Goal: Transaction & Acquisition: Purchase product/service

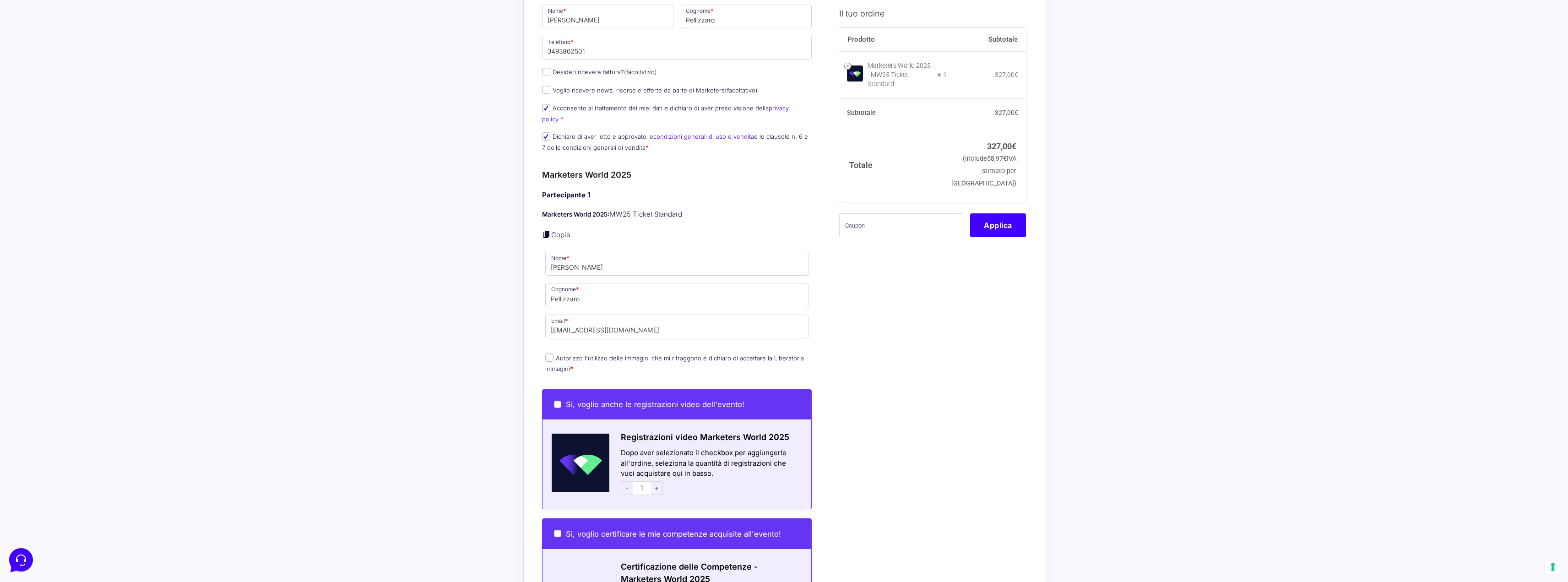
scroll to position [138, 0]
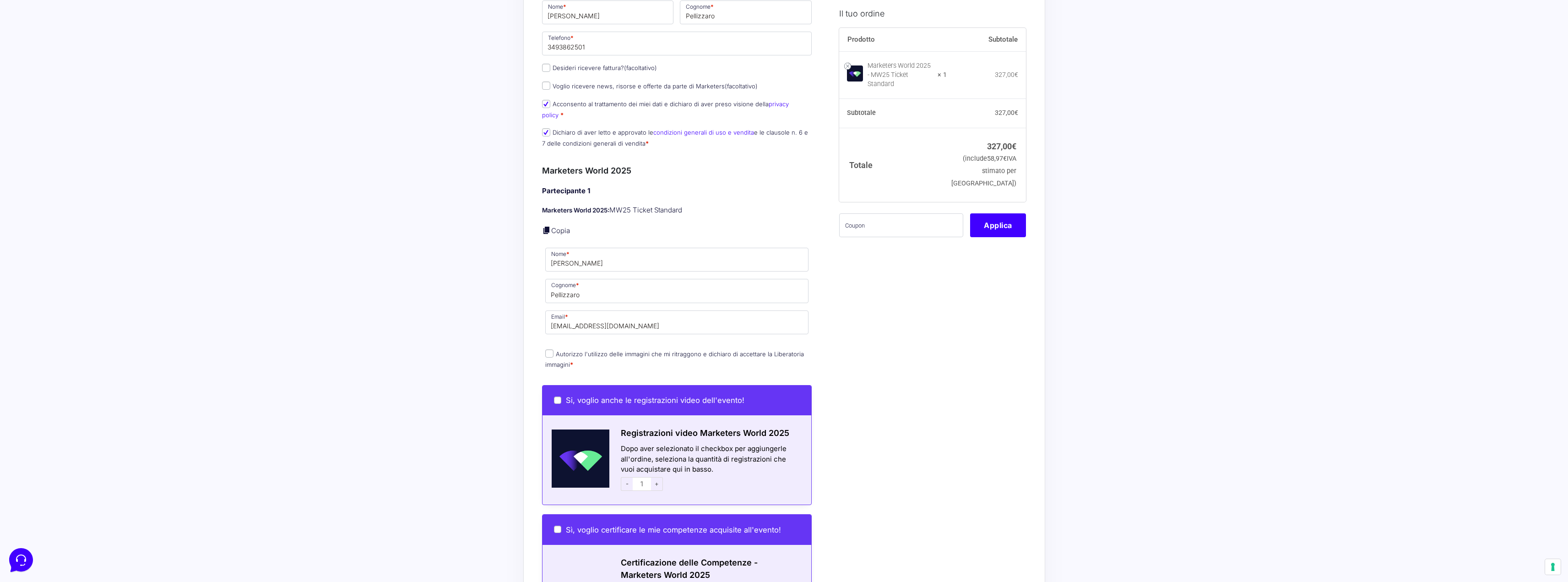
click at [657, 349] on p "Autorizzo l'utilizzo delle immagini che mi ritraggono e dichiaro di accettare l…" at bounding box center [677, 359] width 270 height 24
click at [643, 350] on label "Autorizzo l'utilizzo delle immagini che mi ritraggono e dichiaro di accettare l…" at bounding box center [674, 359] width 259 height 18
click at [553, 349] on input "Autorizzo l'utilizzo delle immagini che mi ritraggono e dichiaro di accettare l…" at bounding box center [550, 354] width 9 height 9
checkbox input "true"
drag, startPoint x: 590, startPoint y: 255, endPoint x: 519, endPoint y: 255, distance: 71.0
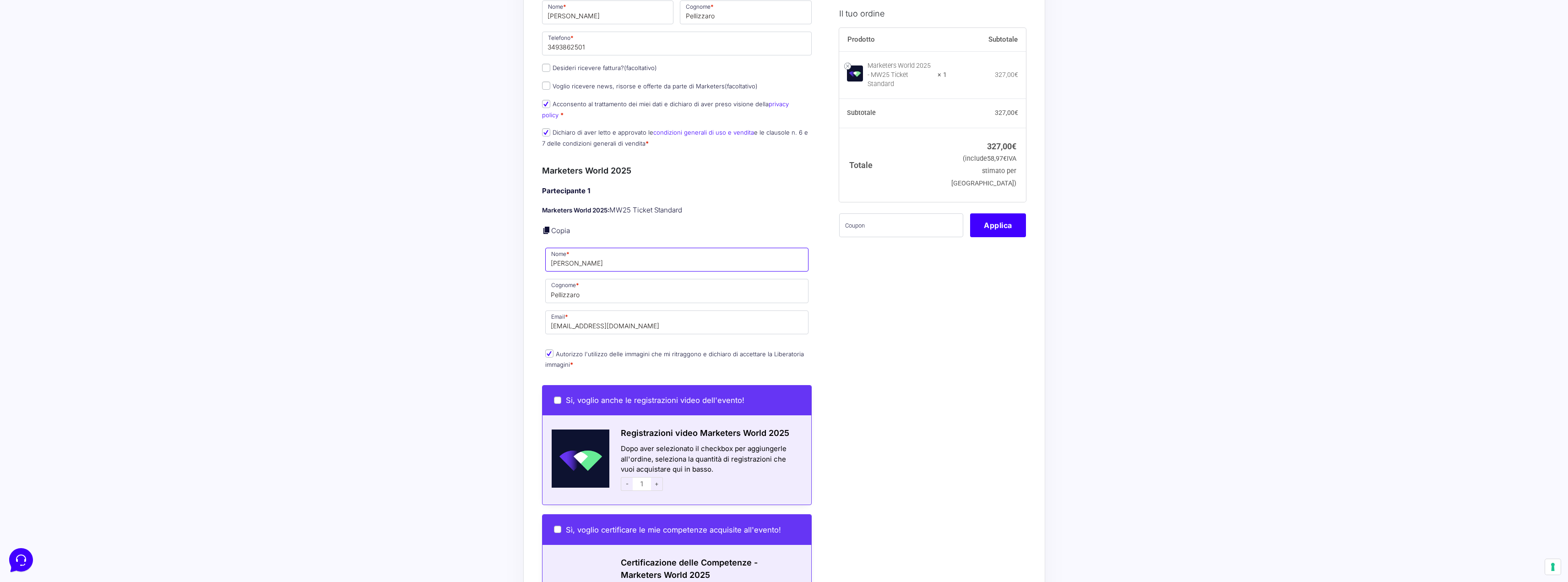
click at [519, 255] on div "Acquisti Protetti Reso Gratuito Pagamenti Flessibili Riepilogo Ordine 327,00 € …" at bounding box center [784, 435] width 1568 height 1146
type input "[PERSON_NAME]"
type input "Lorenzon"
drag, startPoint x: 668, startPoint y: 315, endPoint x: 537, endPoint y: 321, distance: 131.1
click at [537, 320] on div "Riepilogo Ordine 327,00 € Prodotto Subtotale Marketers World 2025 - MW25 Ticket…" at bounding box center [784, 436] width 522 height 1051
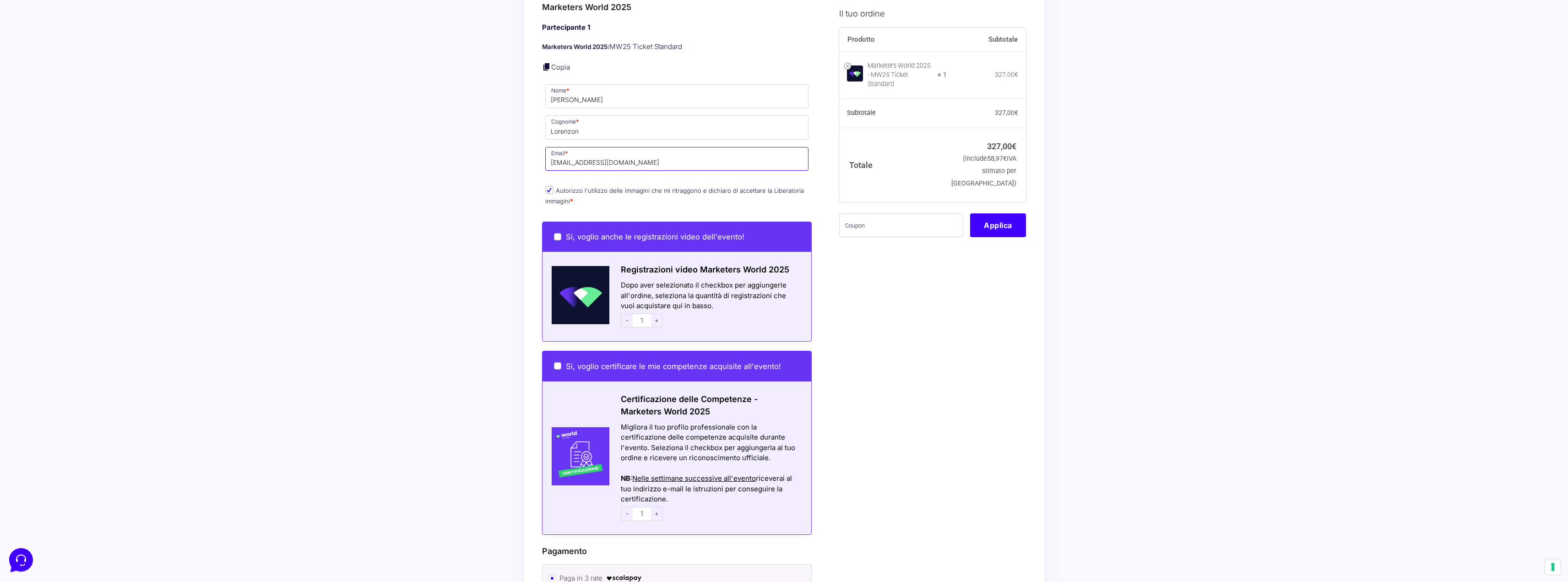
scroll to position [320, 0]
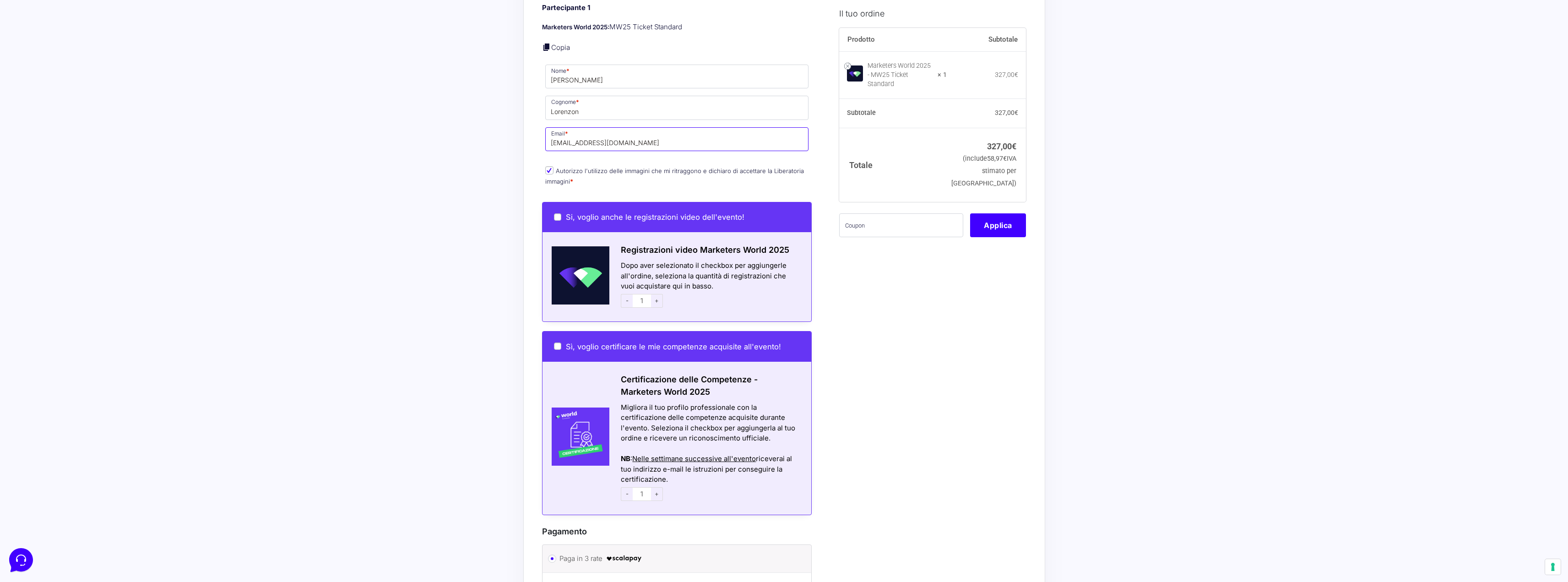
type input "[EMAIL_ADDRESS][DOMAIN_NAME]"
click at [558, 343] on input "Sì, voglio certificare le mie competenze acquisite all'evento!" at bounding box center [558, 346] width 7 height 7
checkbox input "true"
click at [559, 343] on input "Sì, voglio certificare le mie competenze acquisite all'evento!" at bounding box center [558, 346] width 7 height 7
checkbox input "false"
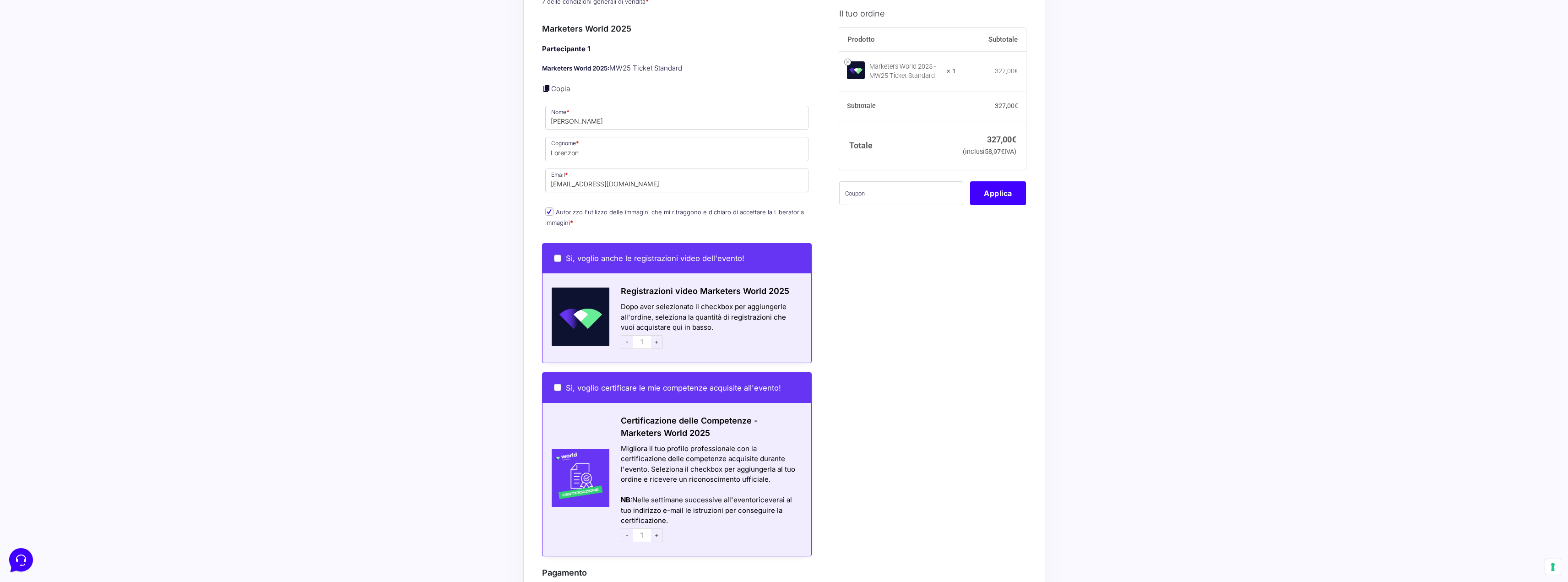
scroll to position [275, 0]
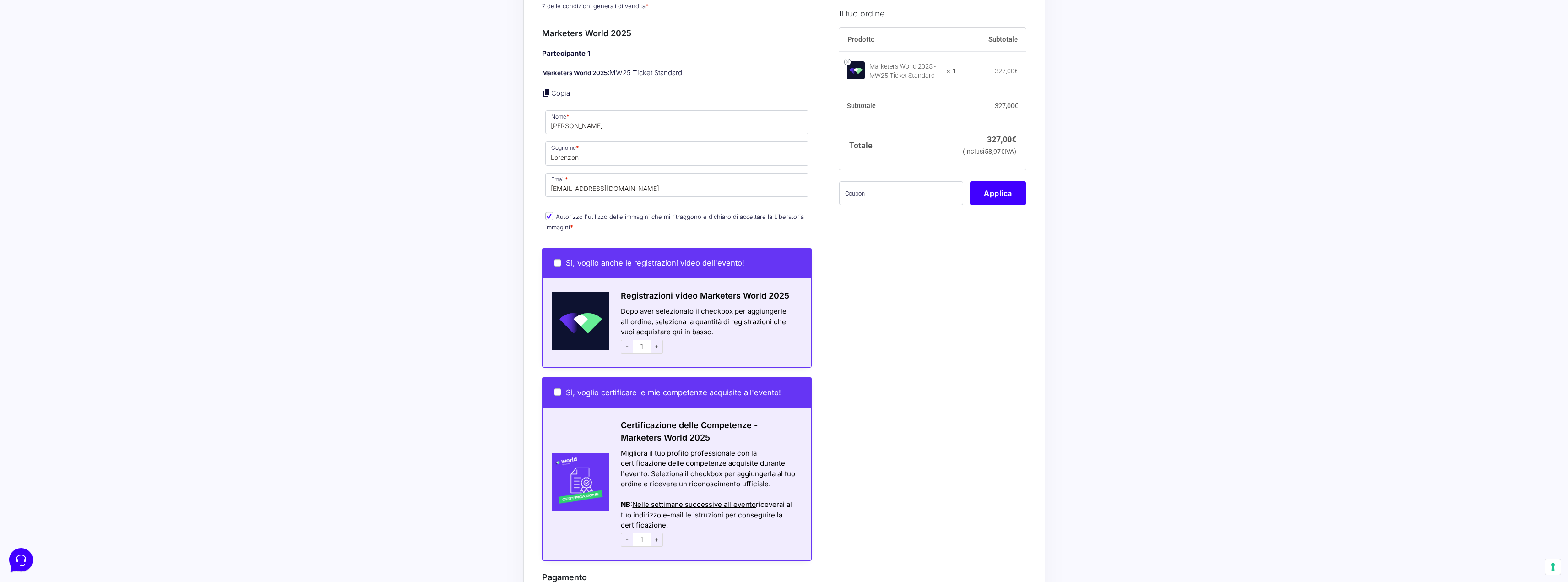
click at [559, 377] on div "Sì, voglio certificare le mie competenze acquisite all'evento!" at bounding box center [677, 393] width 269 height 30
click at [561, 388] on input "Sì, voglio certificare le mie competenze acquisite all'evento!" at bounding box center [558, 392] width 7 height 7
checkbox input "true"
click at [882, 235] on input "text" at bounding box center [901, 223] width 124 height 24
paste input "mw25mirtilla"
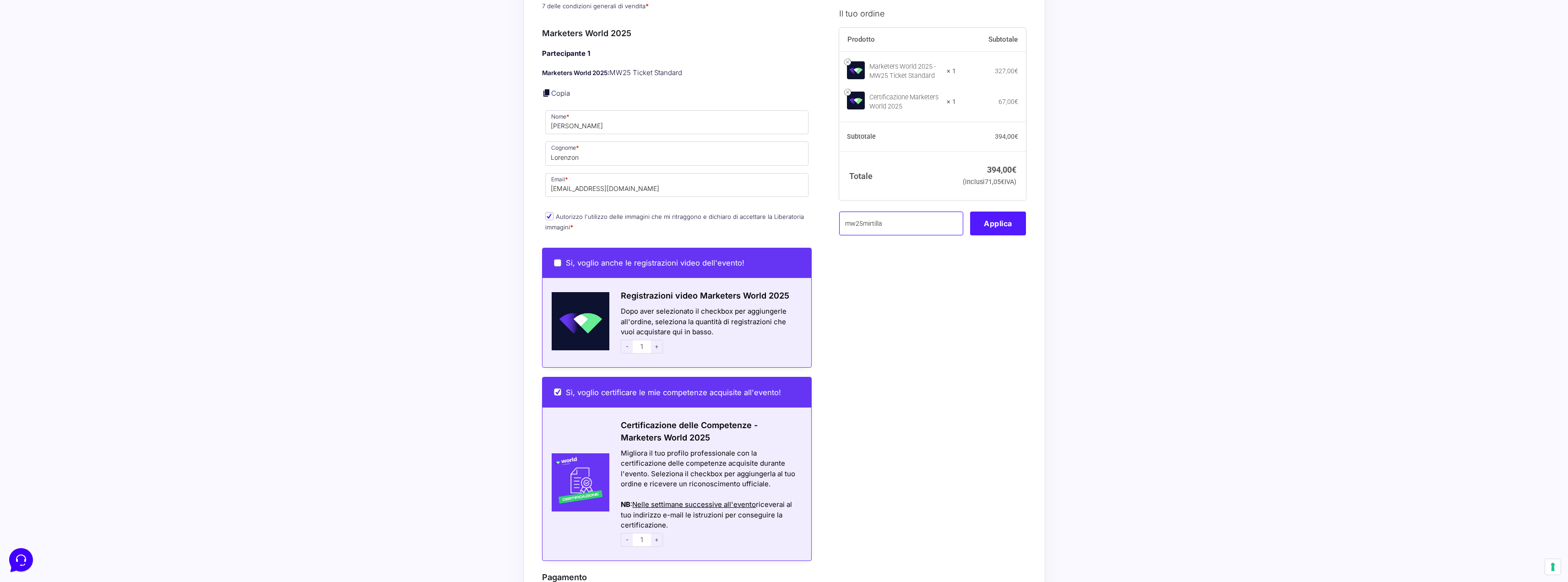
type input "mw25mirtilla"
click at [1014, 236] on button "Applica" at bounding box center [998, 223] width 56 height 24
click at [556, 388] on input "Sì, voglio certificare le mie competenze acquisite all'evento!" at bounding box center [558, 392] width 7 height 7
checkbox input "false"
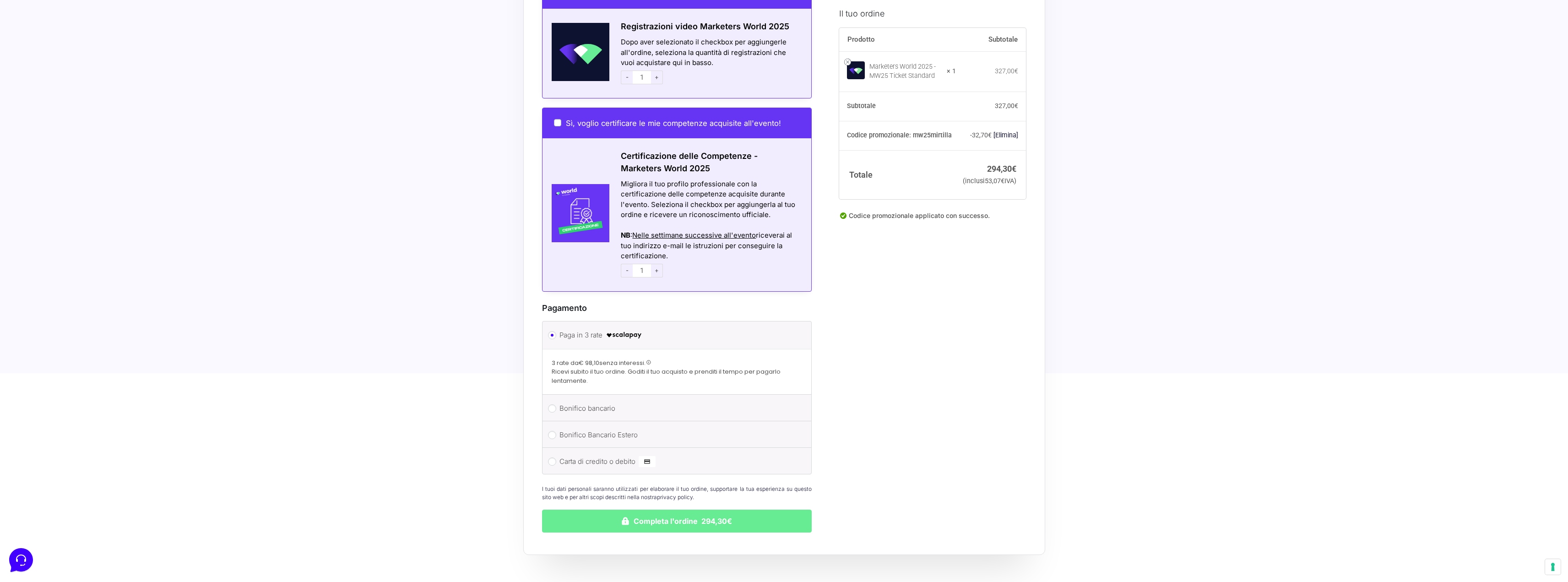
scroll to position [550, 0]
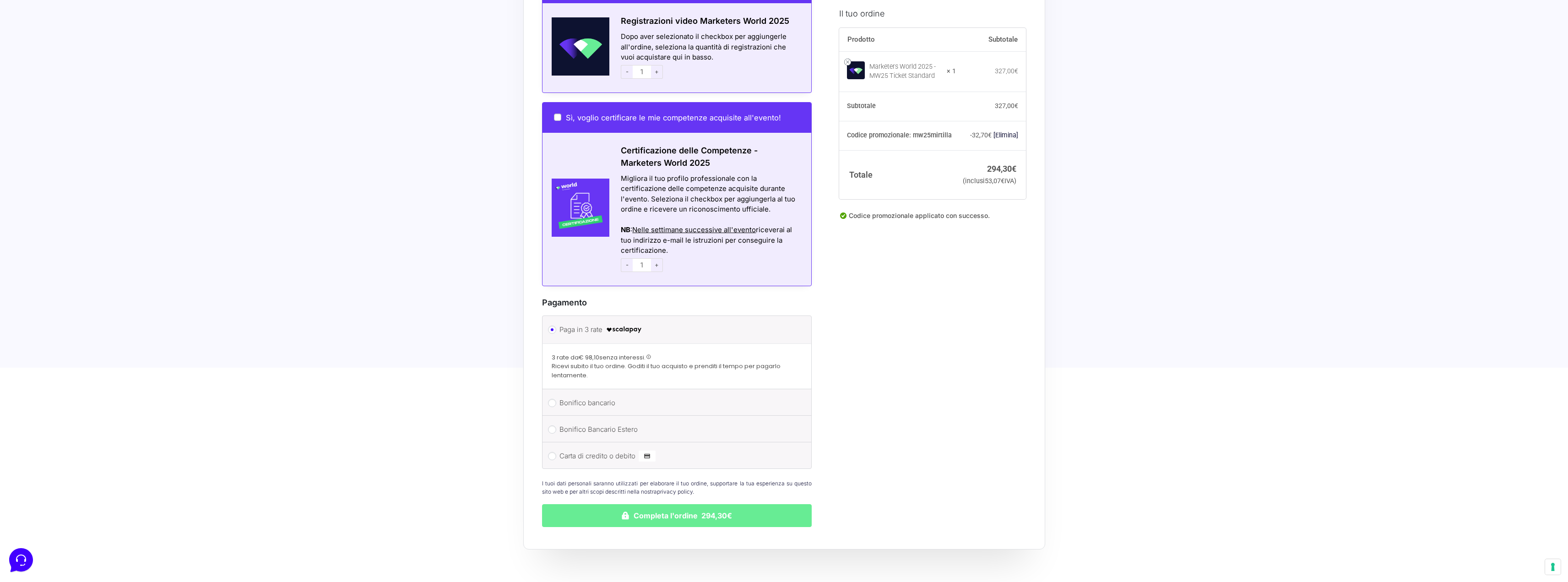
click at [586, 449] on label "Carta di credito o debito" at bounding box center [675, 456] width 232 height 14
click at [556, 452] on input "Carta di credito o debito" at bounding box center [552, 456] width 9 height 9
radio input "true"
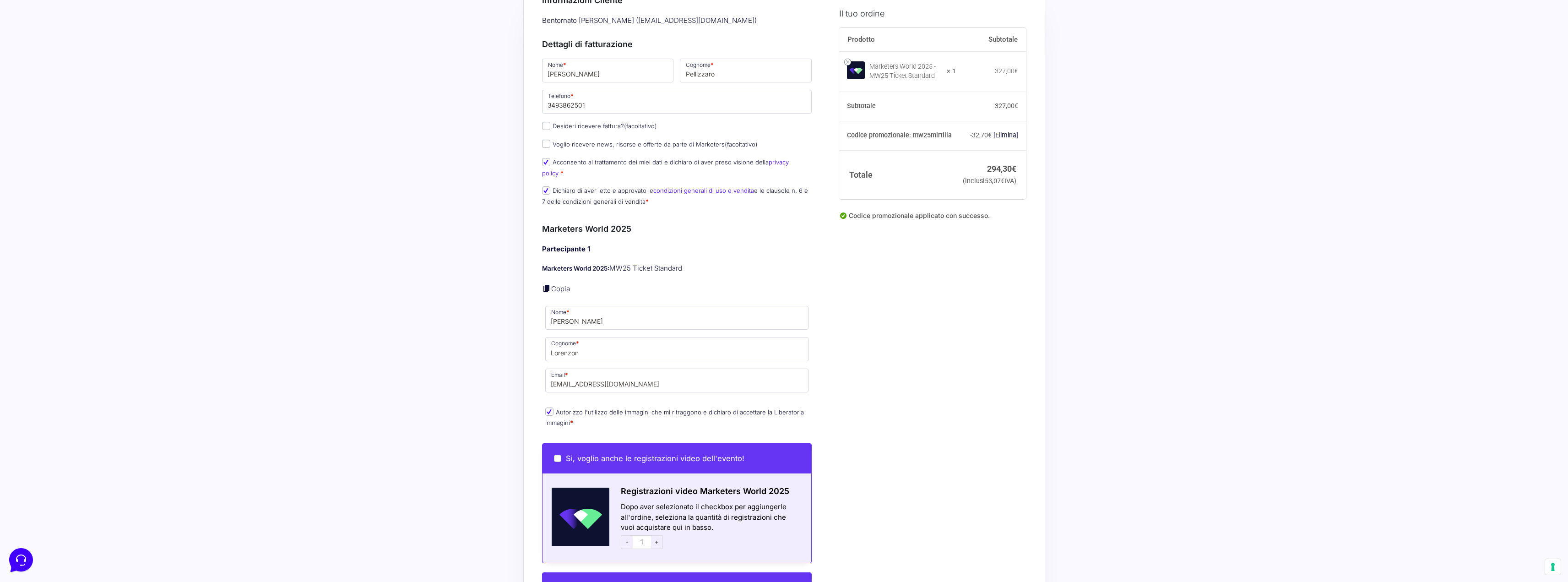
scroll to position [0, 0]
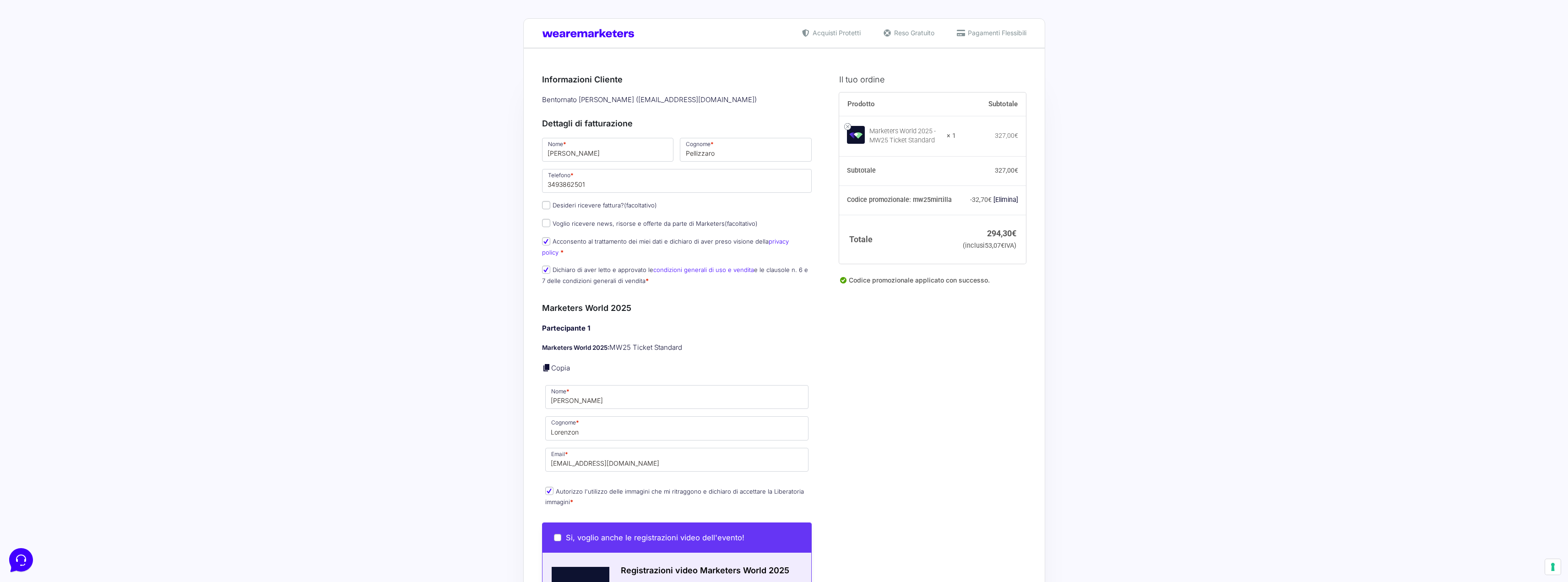
click at [608, 206] on label "Desideri ricevere fattura? (facoltativo)" at bounding box center [600, 205] width 115 height 7
click at [550, 206] on input "Desideri ricevere fattura? (facoltativo)" at bounding box center [547, 205] width 9 height 9
checkbox input "true"
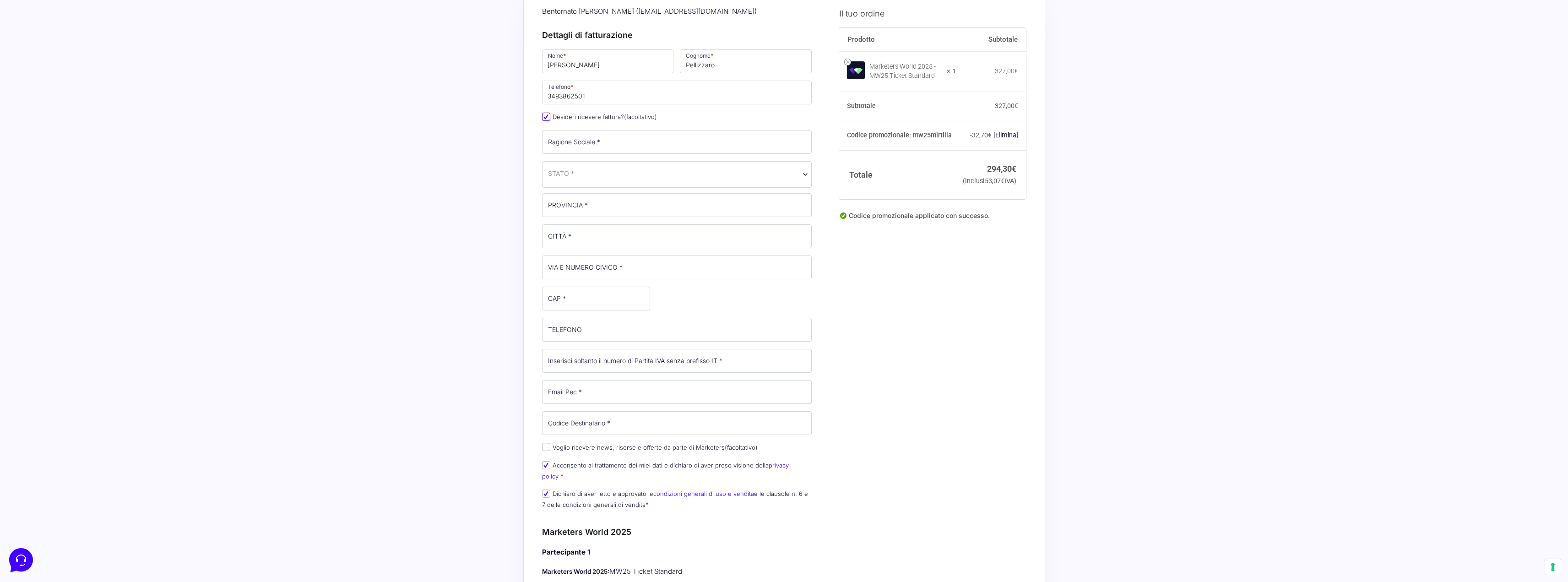
scroll to position [91, 0]
click at [598, 144] on input "Ragione Sociale *" at bounding box center [677, 138] width 270 height 24
click at [590, 149] on input "Ragione Sociale *" at bounding box center [677, 138] width 270 height 24
paste input "New Generation Marketing Srls"
type input "New Generation Marketing Srls"
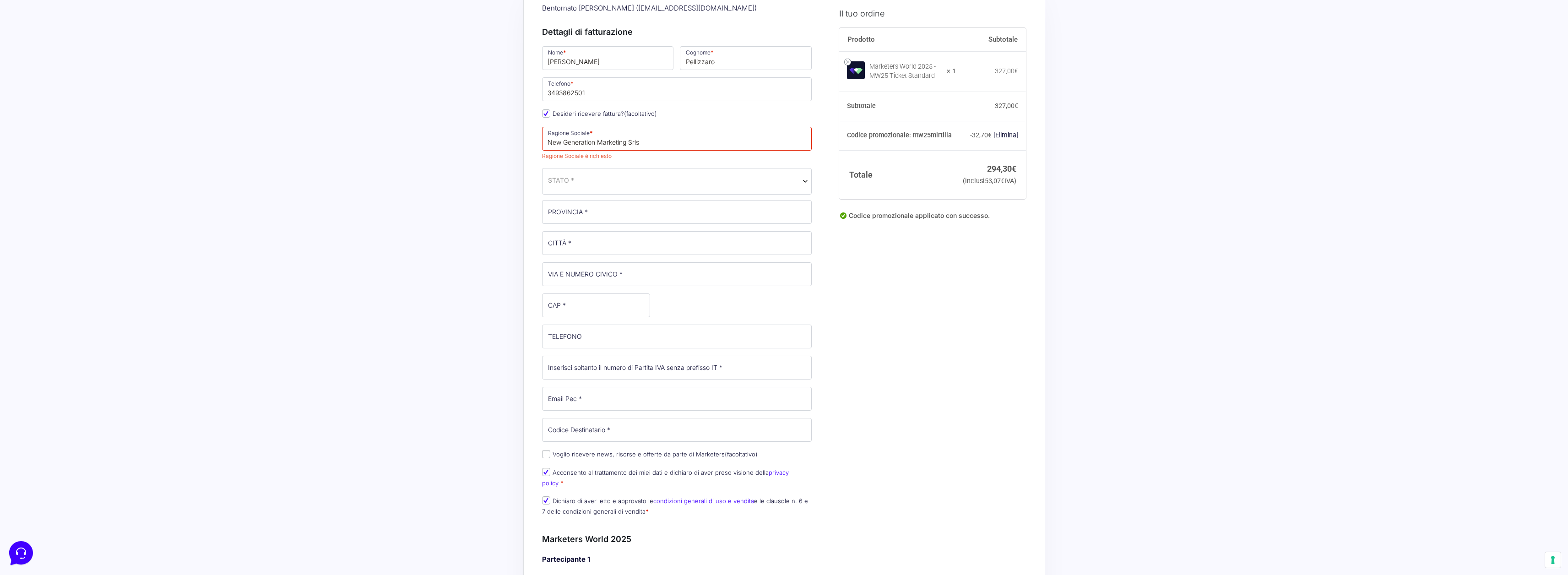
click at [579, 182] on span "STATO *" at bounding box center [677, 181] width 270 height 27
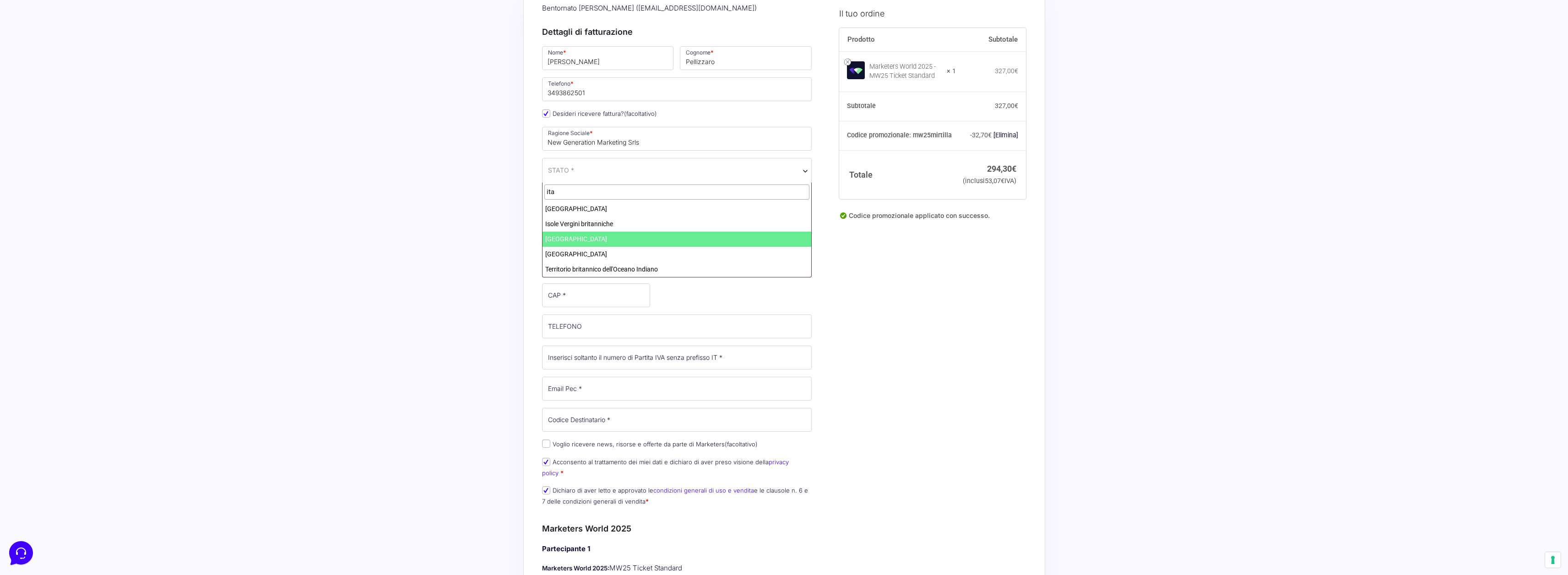
type input "ita"
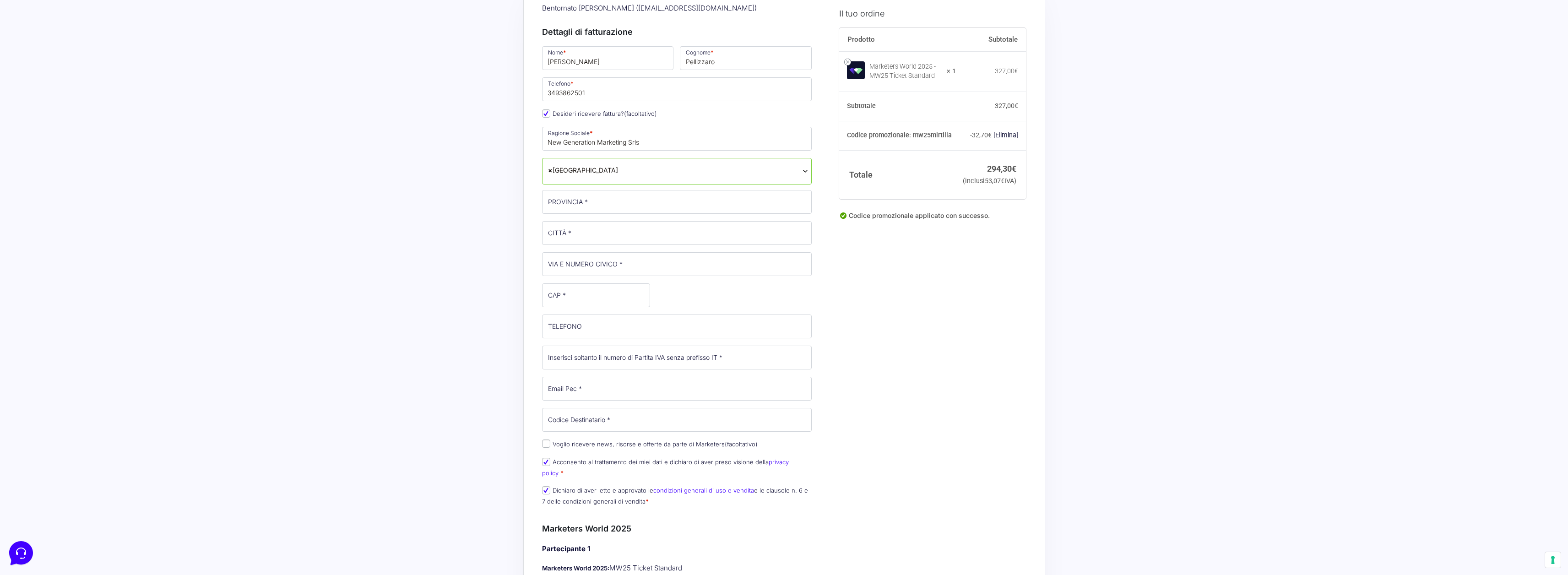
select select "IT"
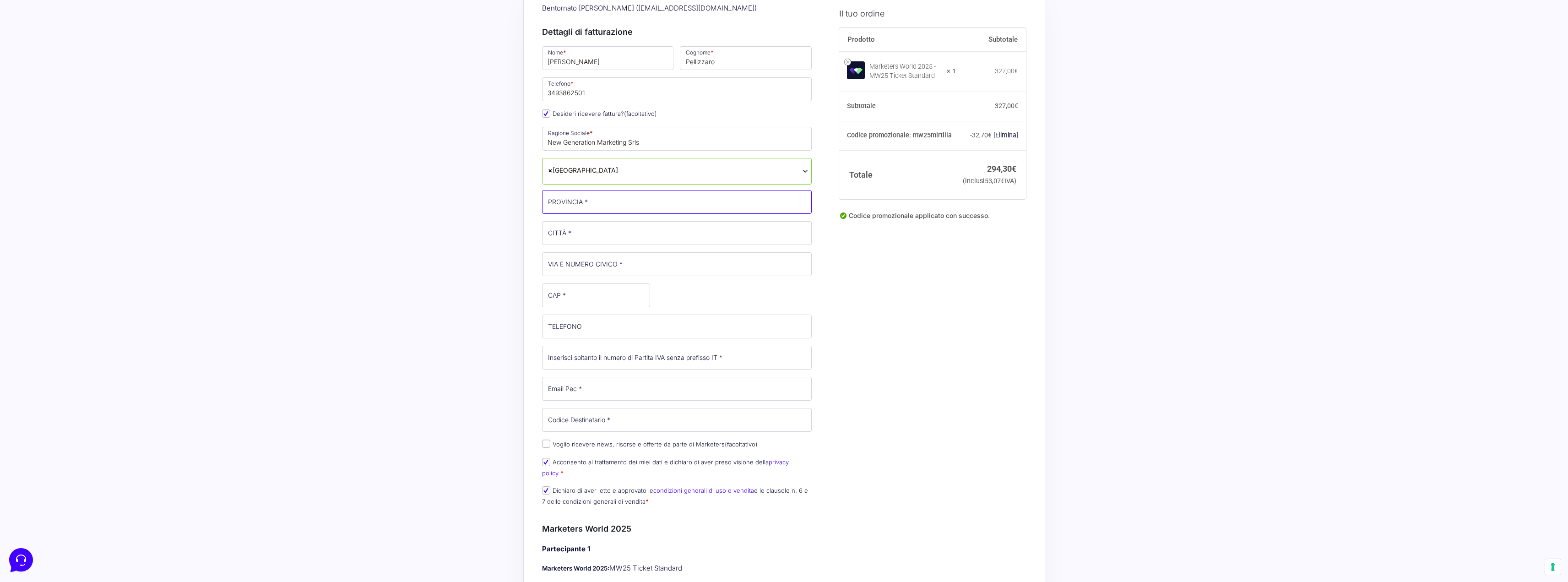
click at [577, 204] on input "PROVINCIA *" at bounding box center [677, 202] width 270 height 24
type input "[GEOGRAPHIC_DATA]"
click at [628, 230] on input "CITTÀ *" at bounding box center [677, 233] width 270 height 24
type input "PD"
click at [612, 265] on input "VIA E NUMERO CIVICO *" at bounding box center [677, 264] width 270 height 24
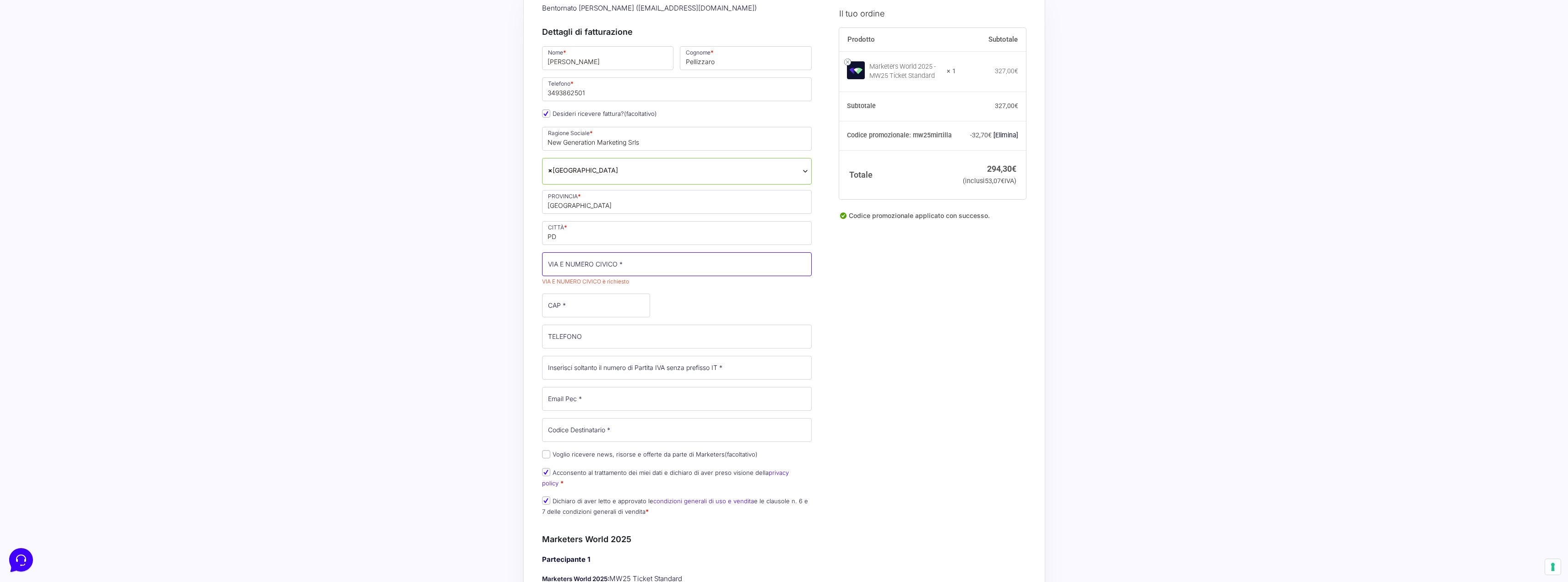
click at [614, 270] on input "VIA E NUMERO CIVICO *" at bounding box center [677, 264] width 270 height 24
paste input "[STREET_ADDRESS]"
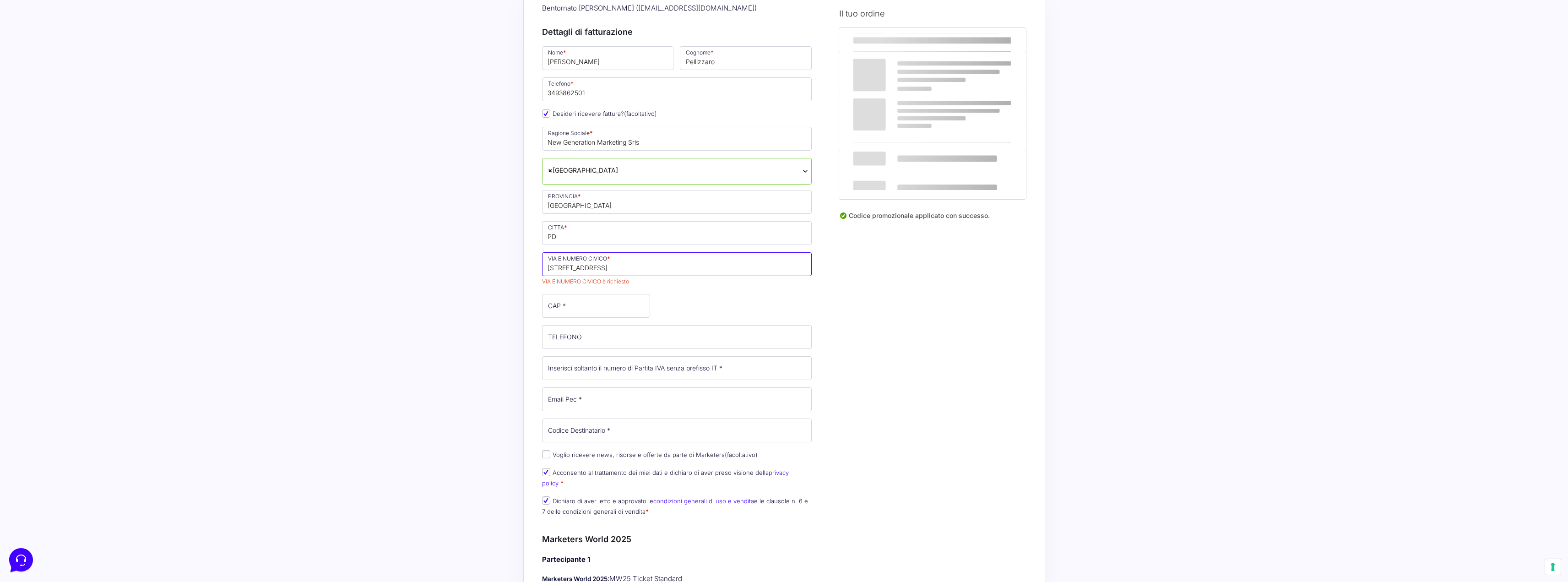
type input "[STREET_ADDRESS]"
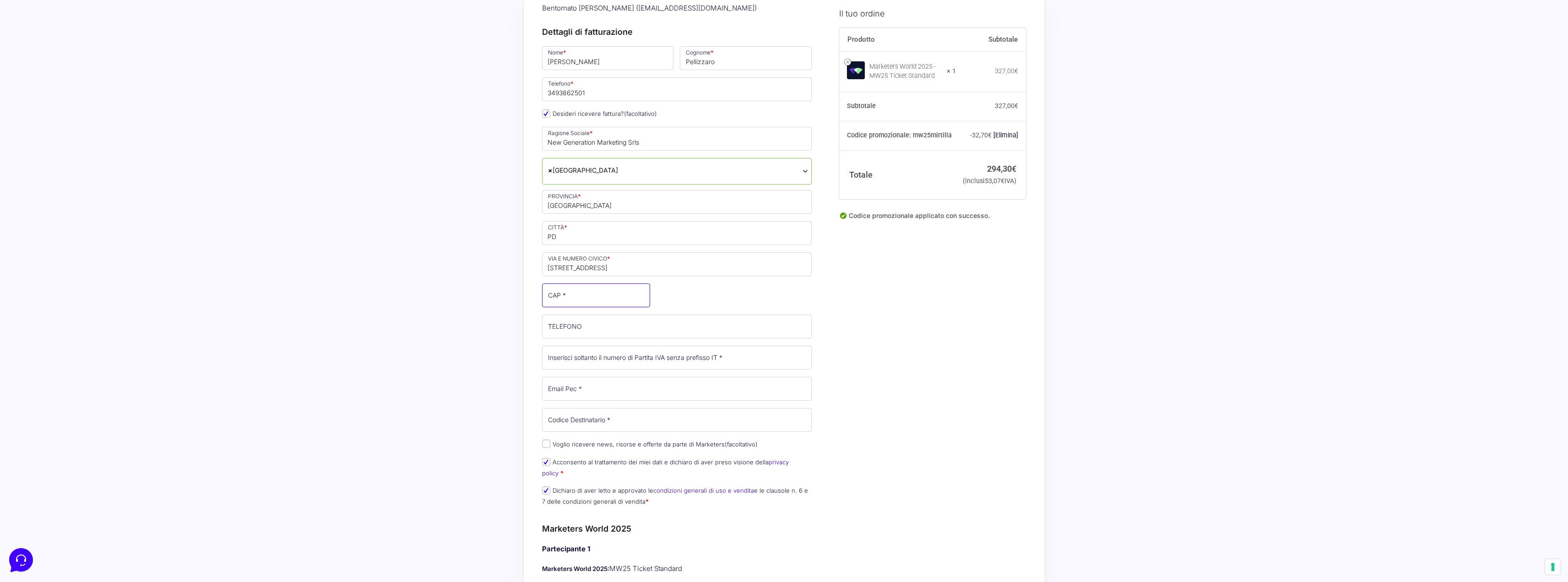
click at [573, 298] on input "CAP *" at bounding box center [596, 295] width 108 height 24
paste input "35129"
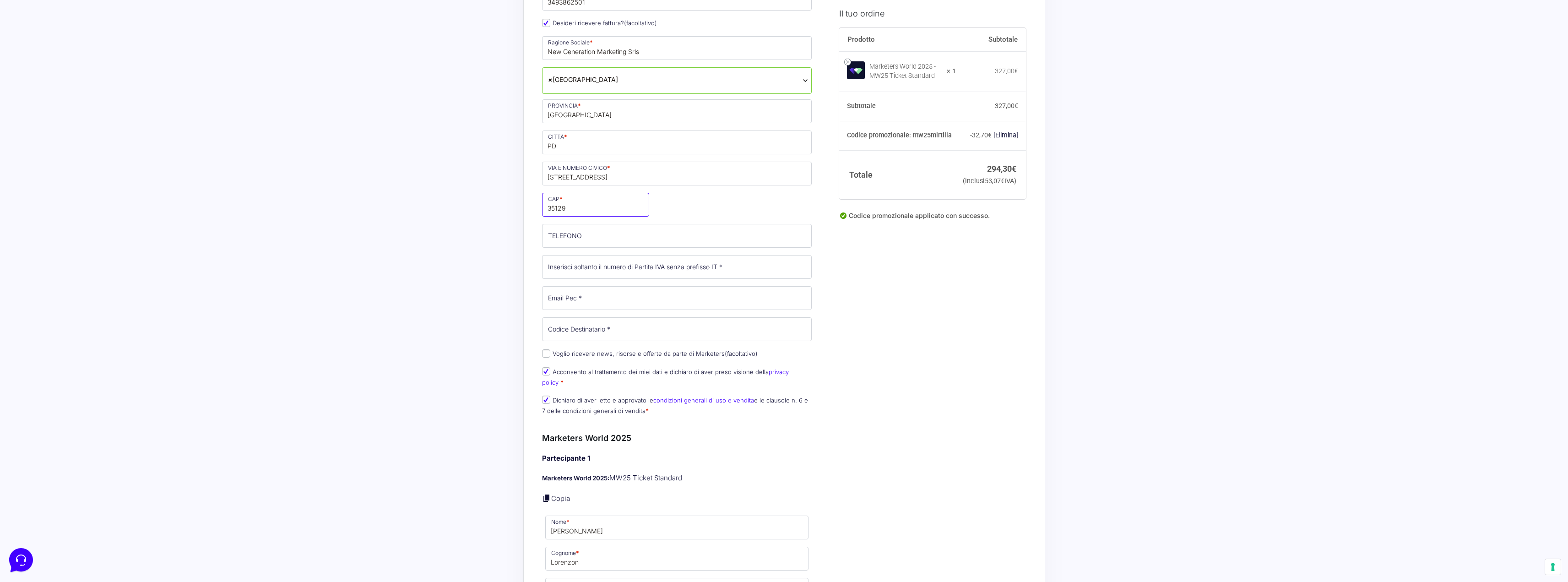
scroll to position [183, 0]
type input "35129"
click at [631, 244] on input "TELEFONO (facoltativo)" at bounding box center [677, 234] width 270 height 24
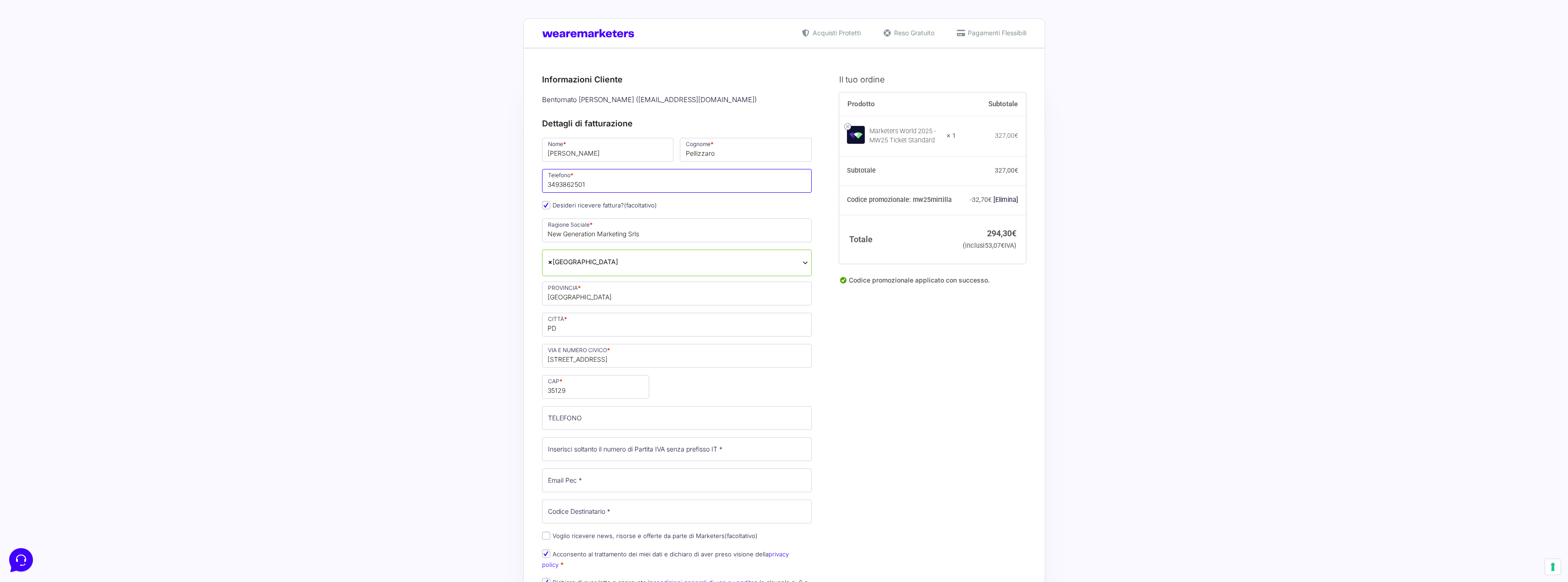
drag, startPoint x: 601, startPoint y: 185, endPoint x: 441, endPoint y: 179, distance: 160.1
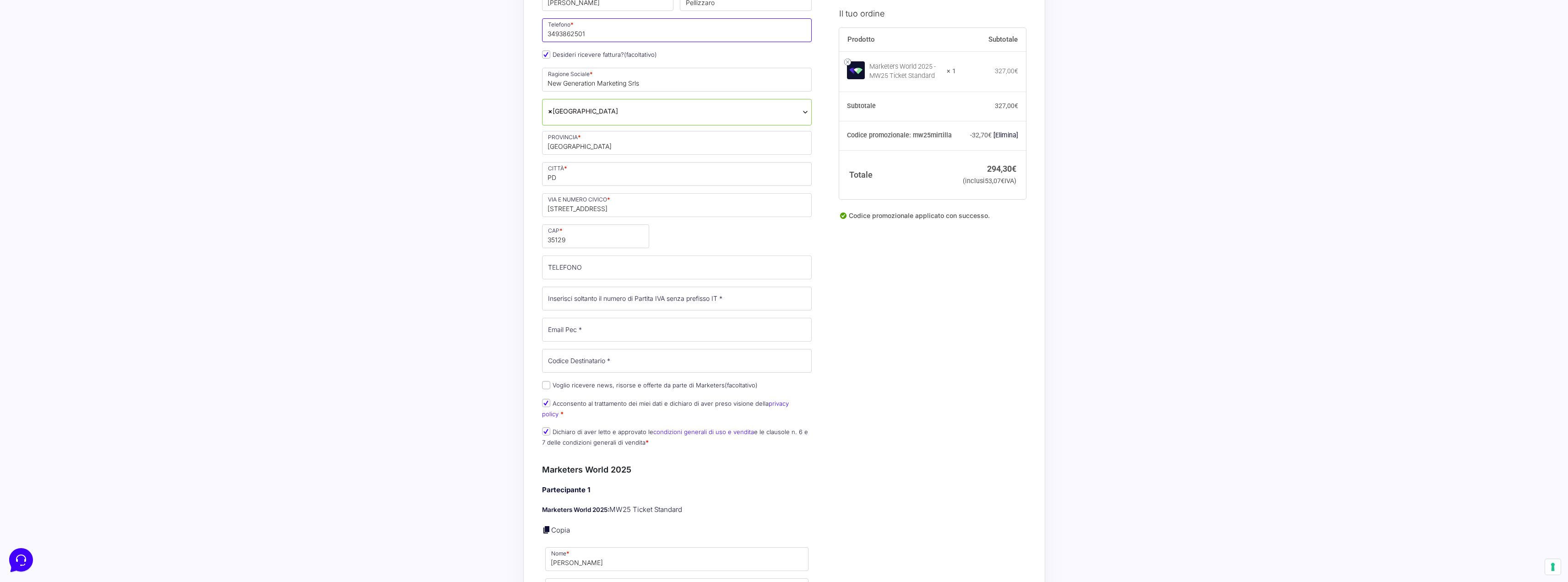
scroll to position [183, 0]
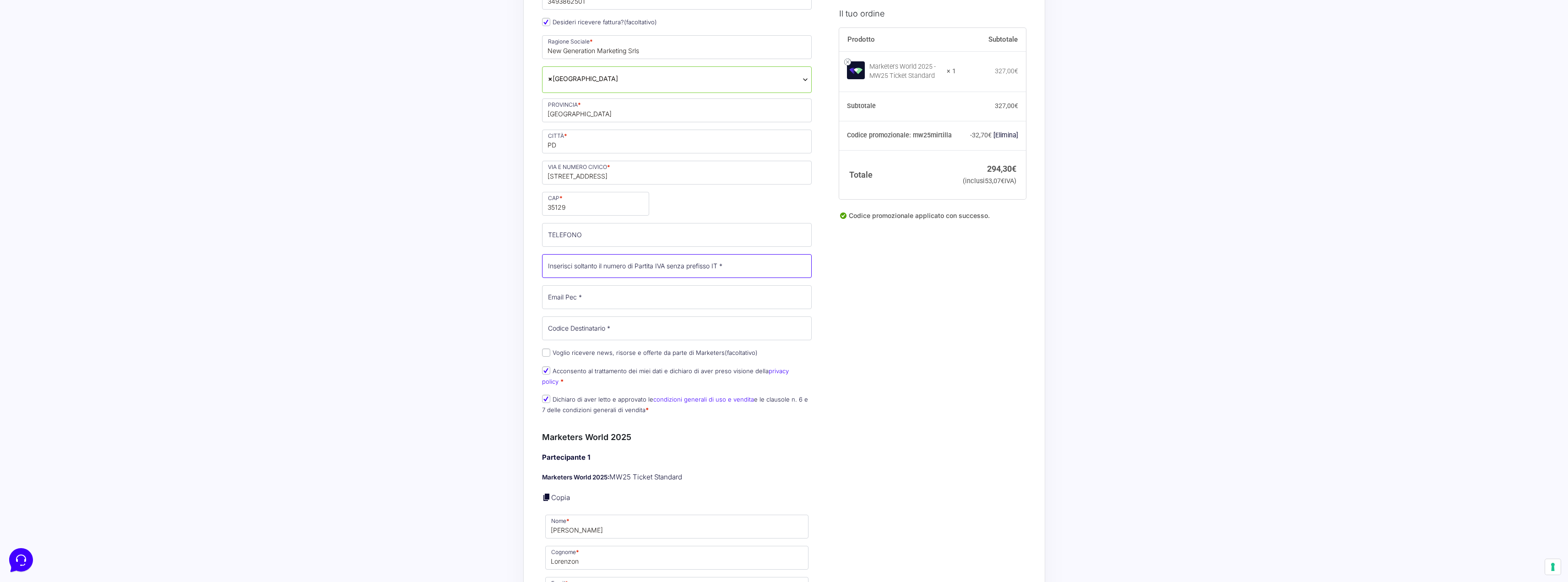
click at [581, 267] on input "Partita Iva *" at bounding box center [677, 265] width 270 height 24
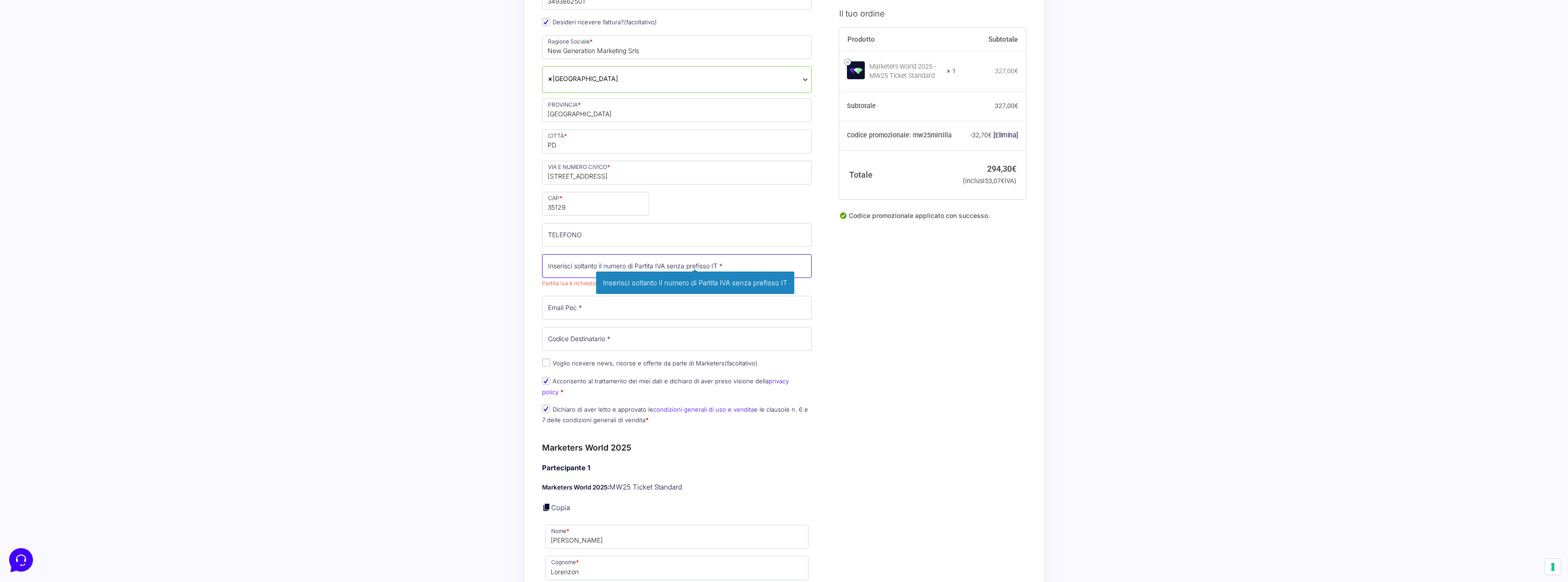
click at [586, 264] on input "Partita Iva *" at bounding box center [677, 265] width 270 height 24
paste input "05597510287"
type input "05597510287"
click at [573, 311] on input "Email Pec *" at bounding box center [677, 307] width 270 height 24
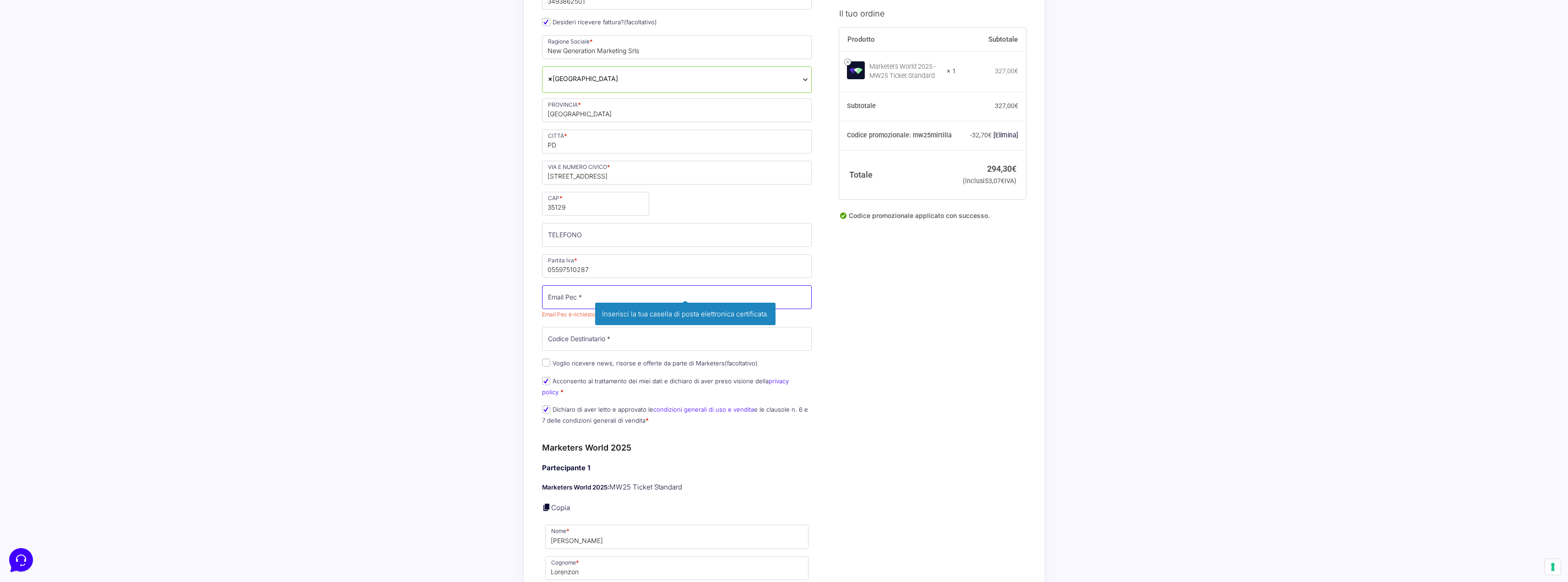
click at [581, 295] on input "Email Pec *" at bounding box center [677, 297] width 270 height 24
paste input "[EMAIL_ADDRESS][DOMAIN_NAME]"
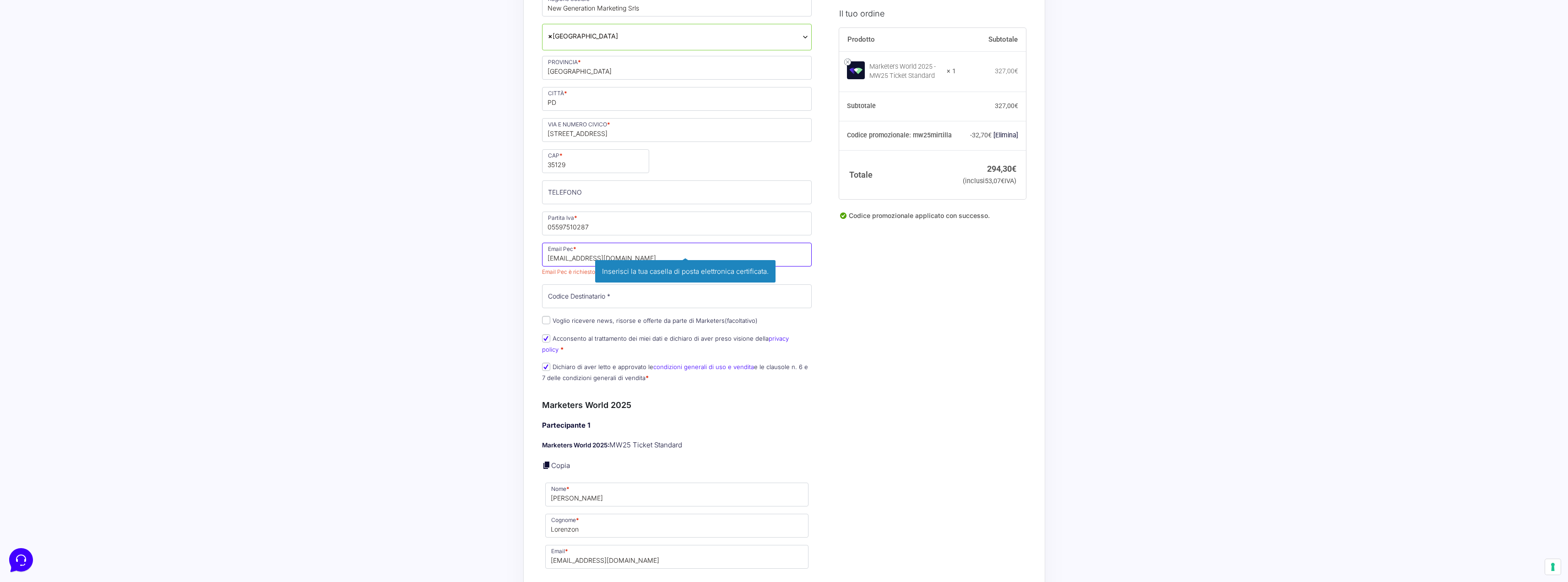
scroll to position [229, 0]
type input "[EMAIL_ADDRESS][DOMAIN_NAME]"
click at [583, 296] on div "Nome * [PERSON_NAME] * Pellizzaro Telefono * [PHONE_NUMBER] Desideri ricevere f…" at bounding box center [677, 146] width 276 height 478
click at [601, 287] on input "Codice Destinatario *" at bounding box center [677, 282] width 270 height 24
paste input "M5UXCR1"
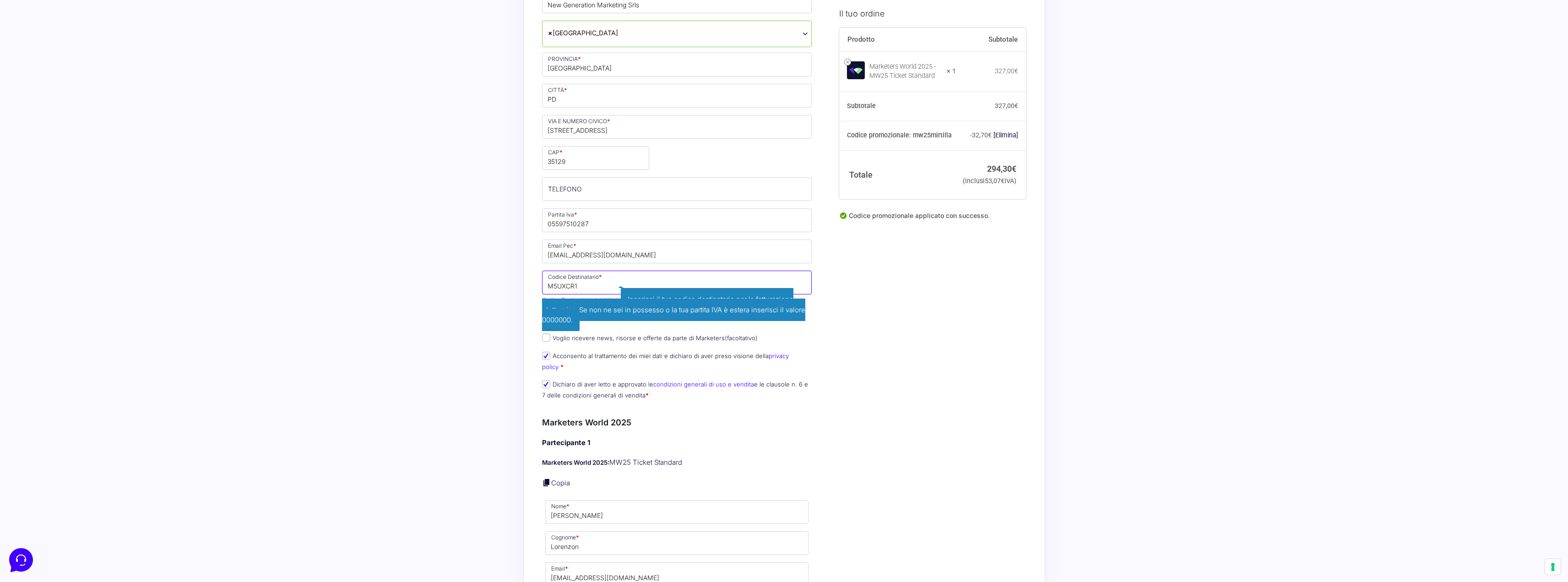
type input "M5UXCR1"
click at [446, 360] on div "Acquisti Protetti Reso Gratuito Pagamenti Flessibili Riepilogo Ordine 294,30 € …" at bounding box center [784, 522] width 1568 height 1502
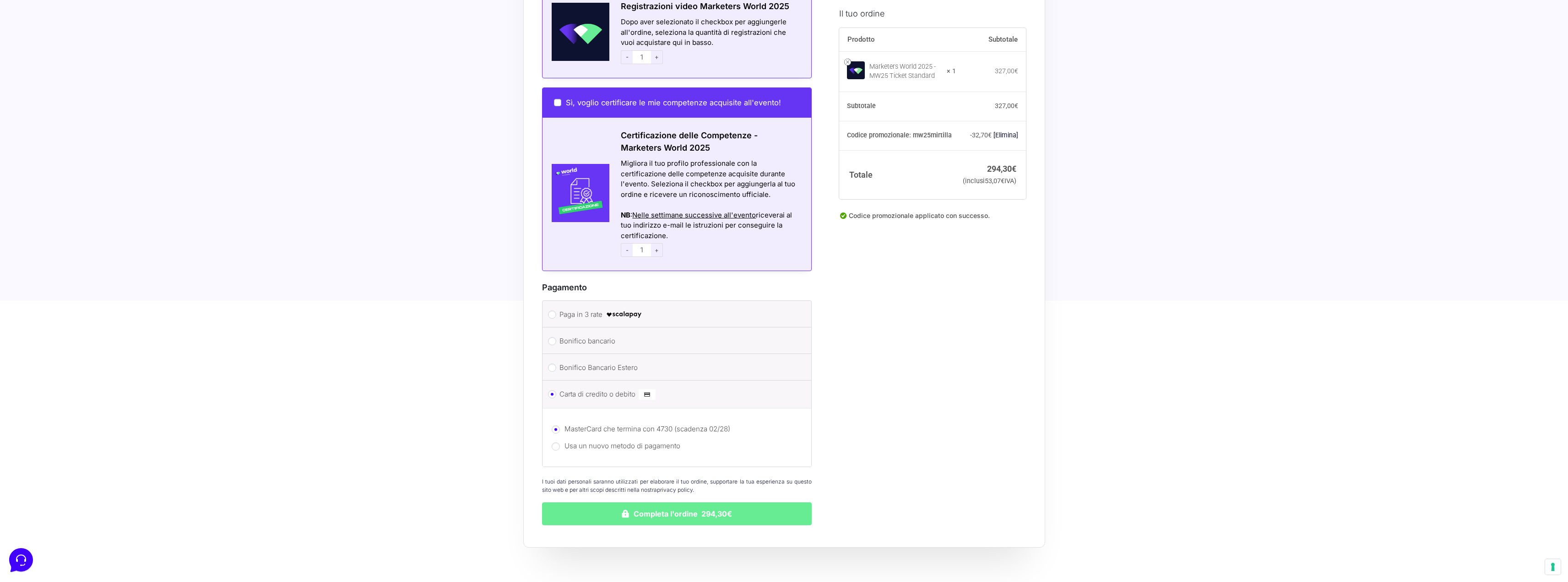
scroll to position [916, 0]
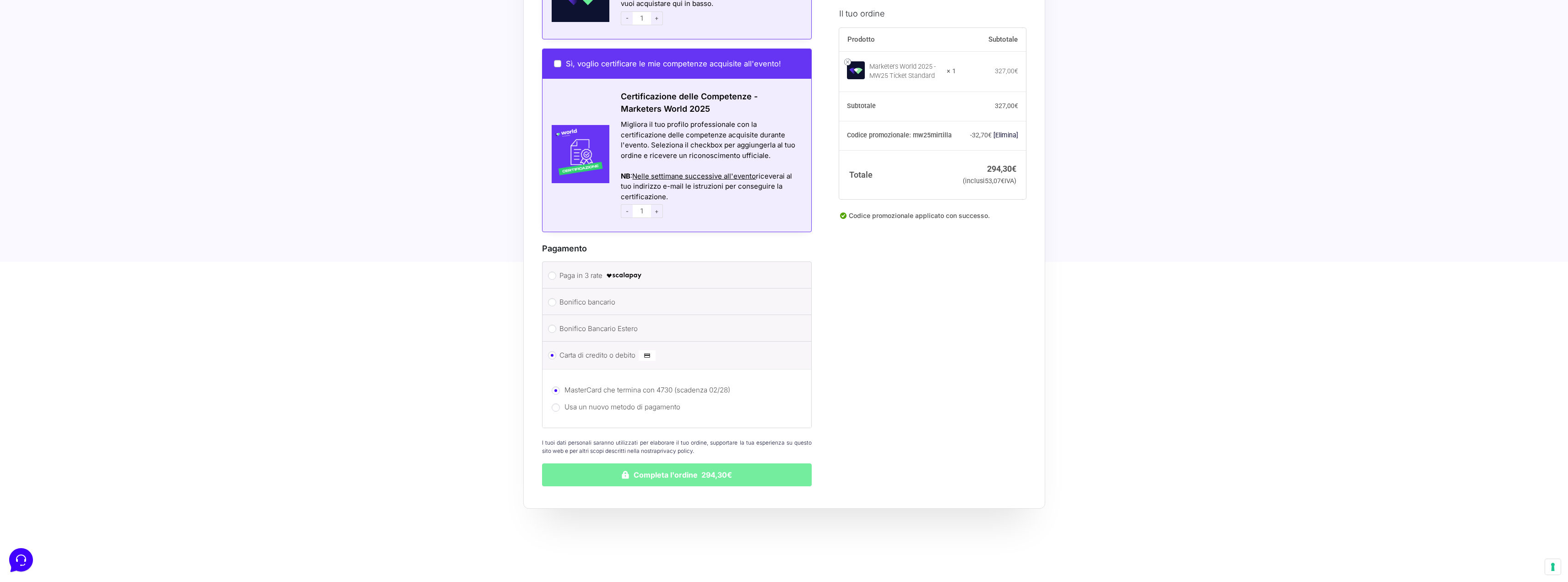
click at [681, 466] on button "Completa l'ordine 294,30€" at bounding box center [677, 475] width 270 height 23
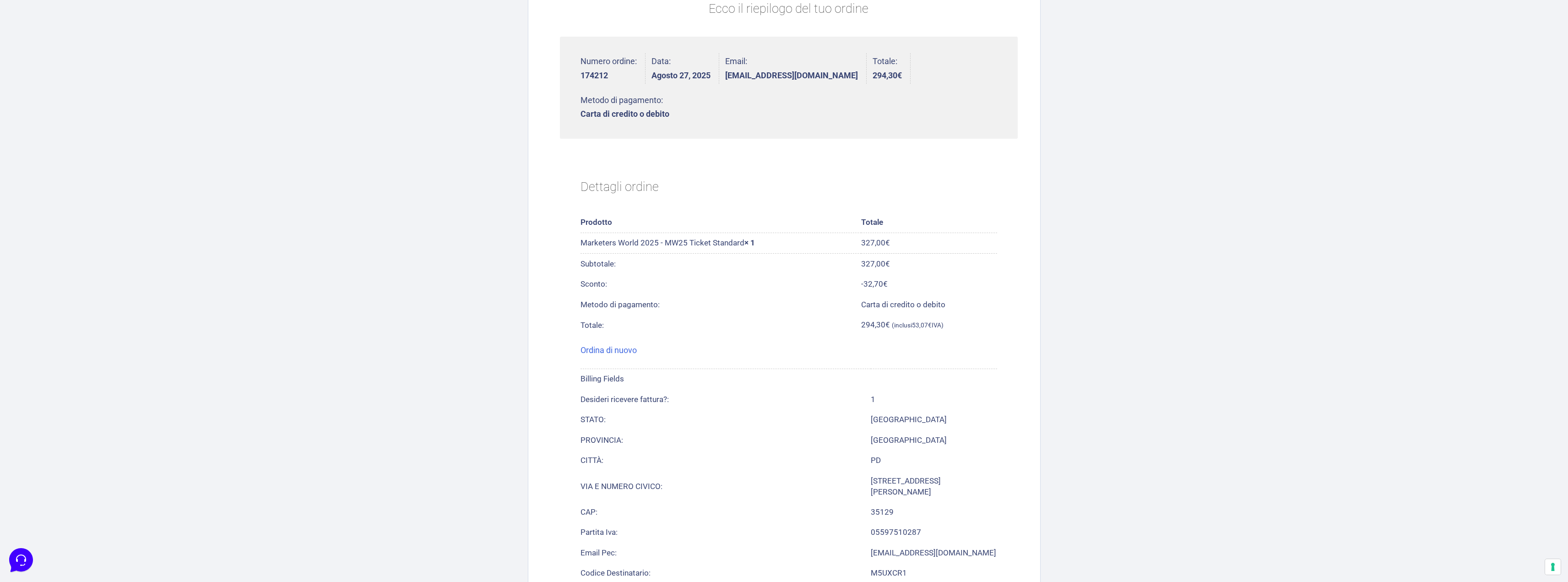
scroll to position [366, 0]
